Goal: Check status

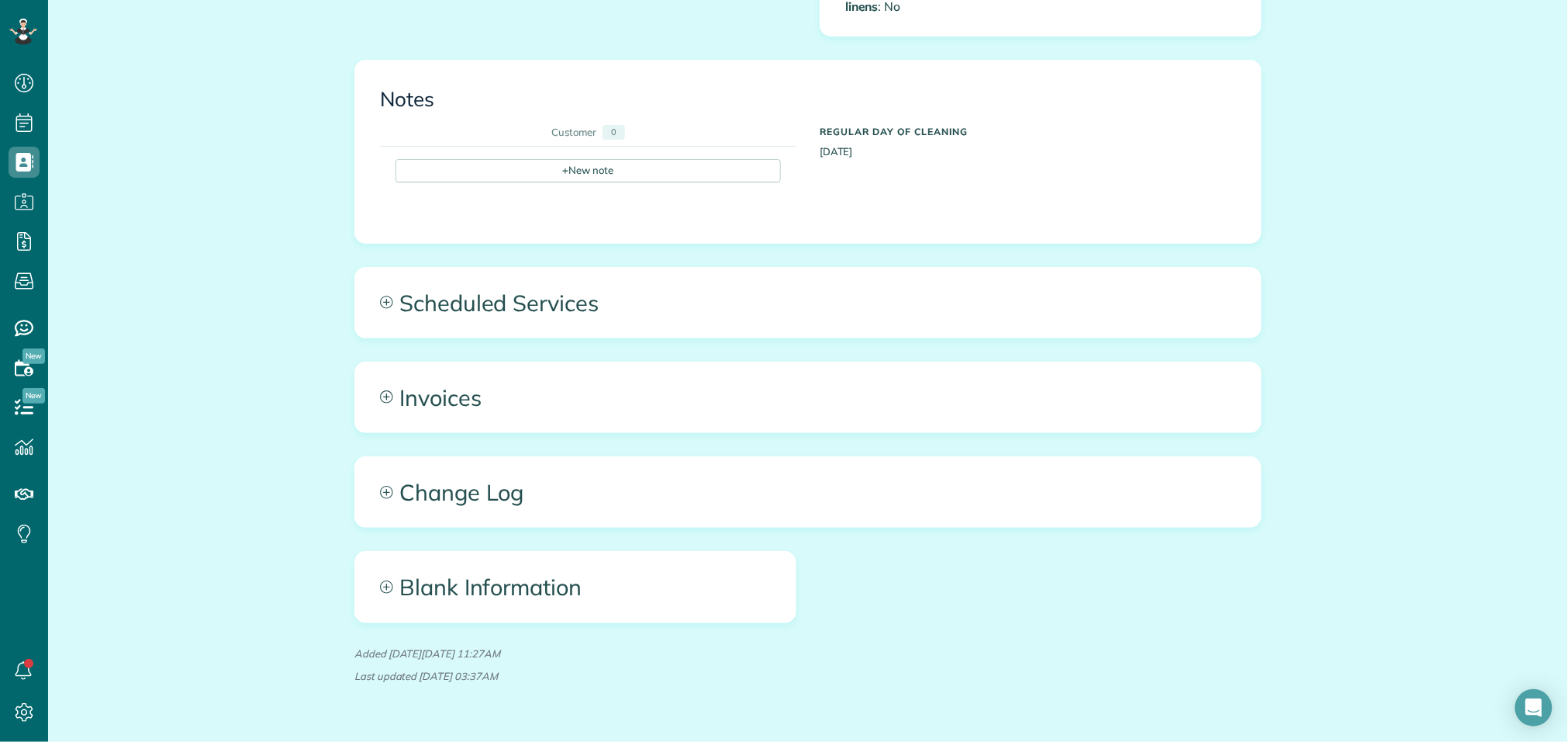
scroll to position [953, 0]
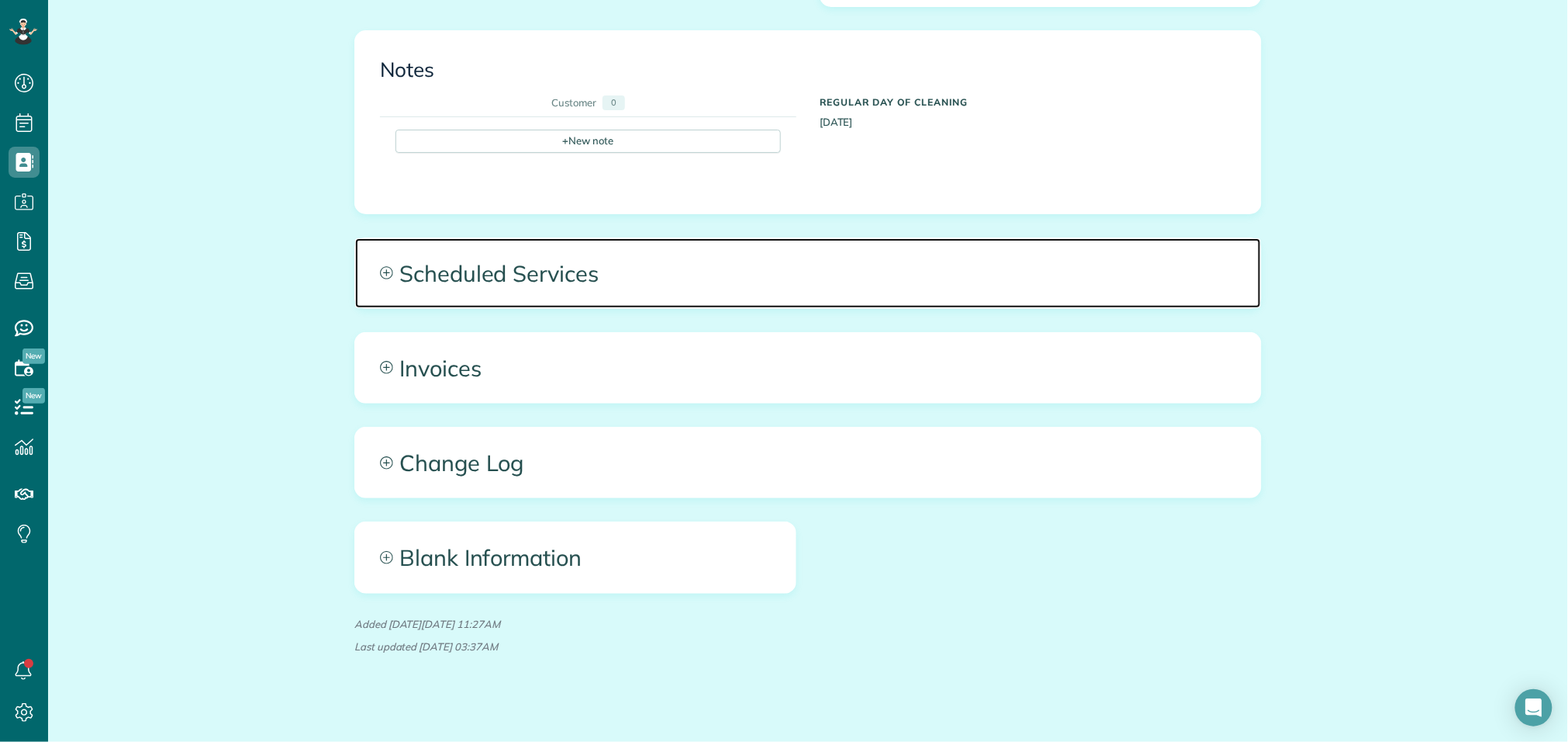
click at [627, 273] on span "Scheduled Services" at bounding box center [808, 273] width 906 height 70
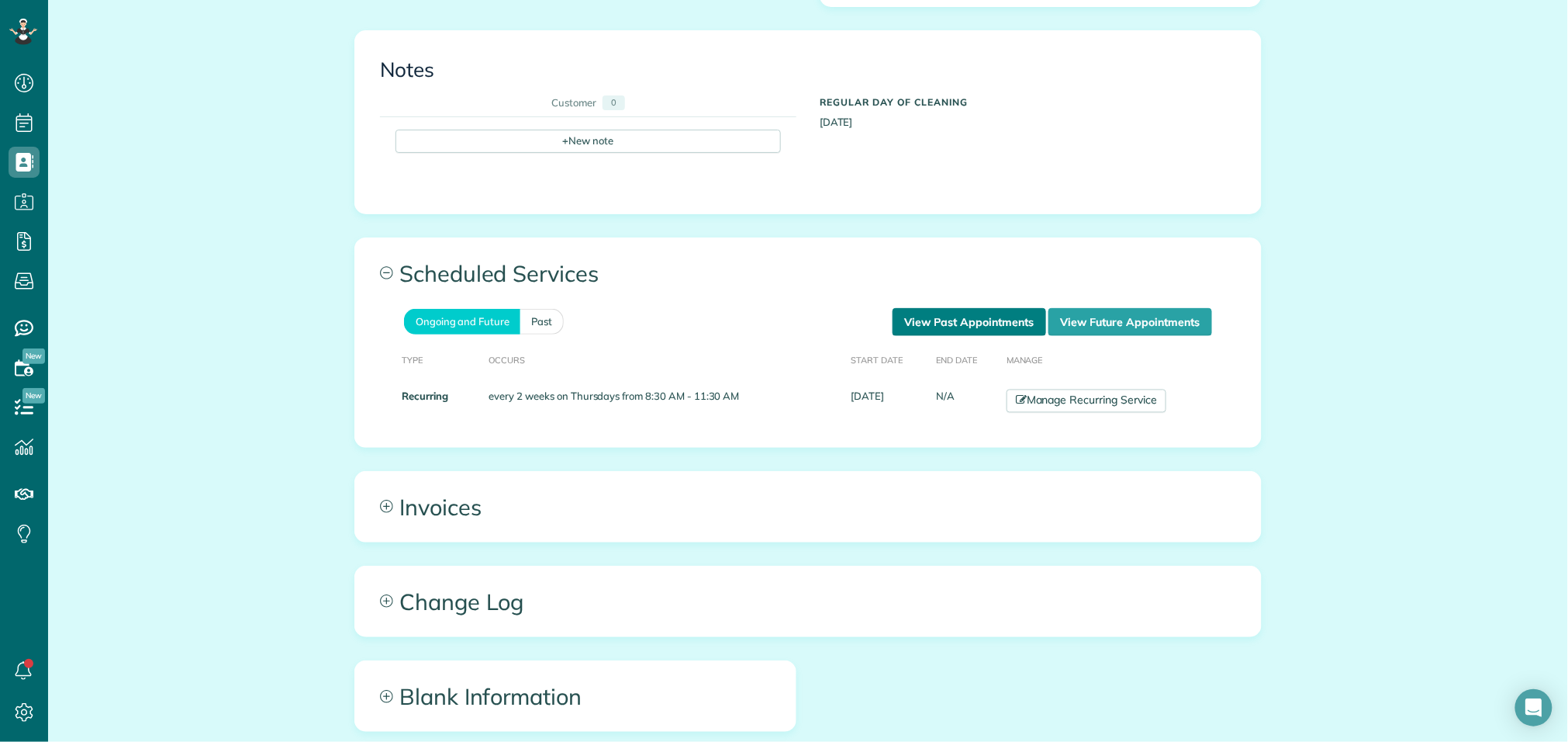
click at [931, 308] on link "View Past Appointments" at bounding box center [970, 322] width 153 height 28
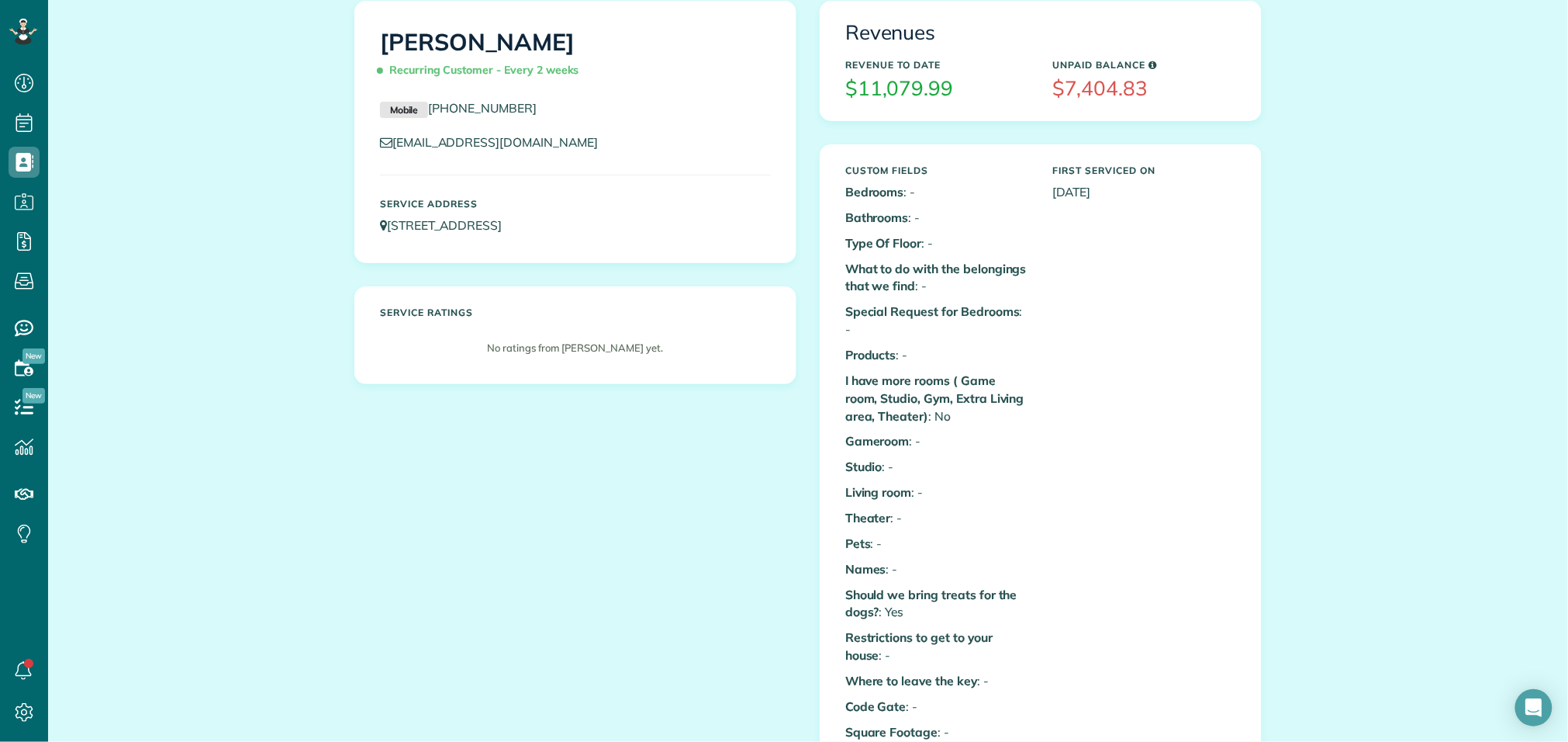
scroll to position [75, 0]
